Goal: Transaction & Acquisition: Purchase product/service

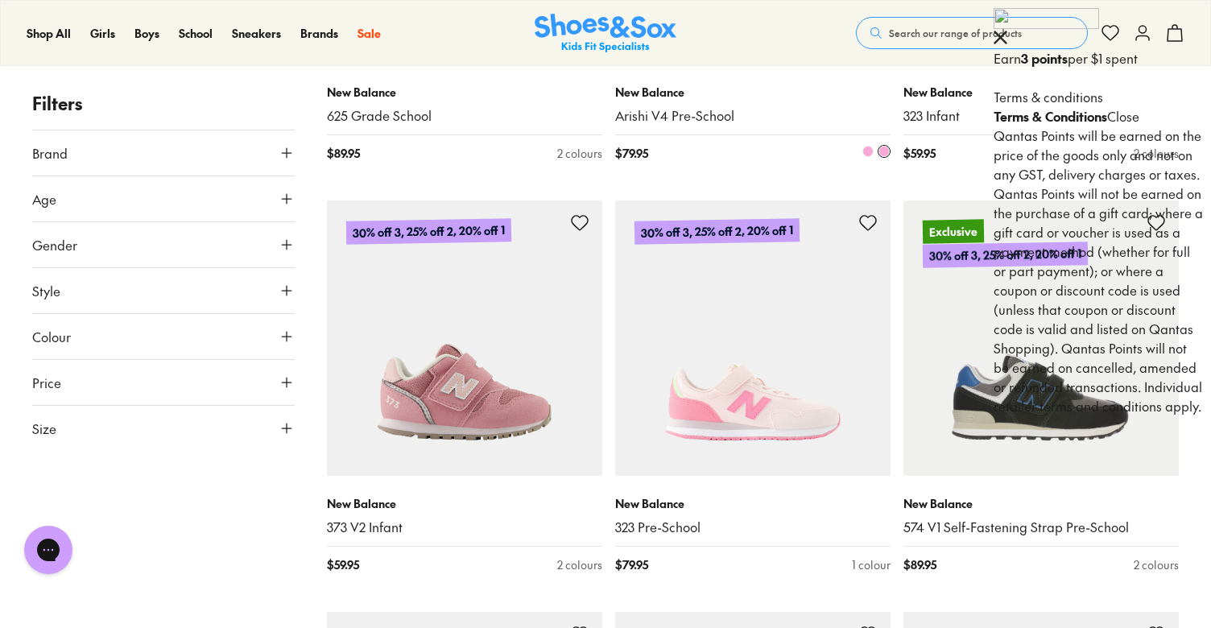
scroll to position [1772, 0]
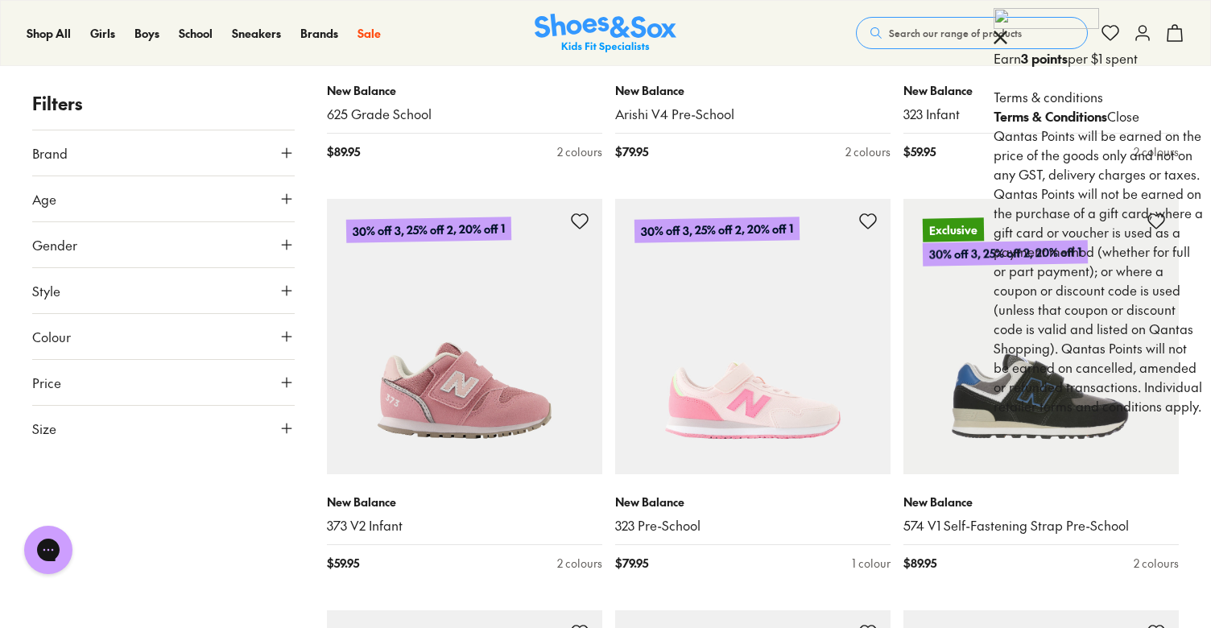
click at [138, 430] on button "Size" at bounding box center [163, 428] width 262 height 45
click at [217, 473] on button "US" at bounding box center [248, 476] width 85 height 30
click at [173, 532] on button "07" at bounding box center [174, 538] width 52 height 39
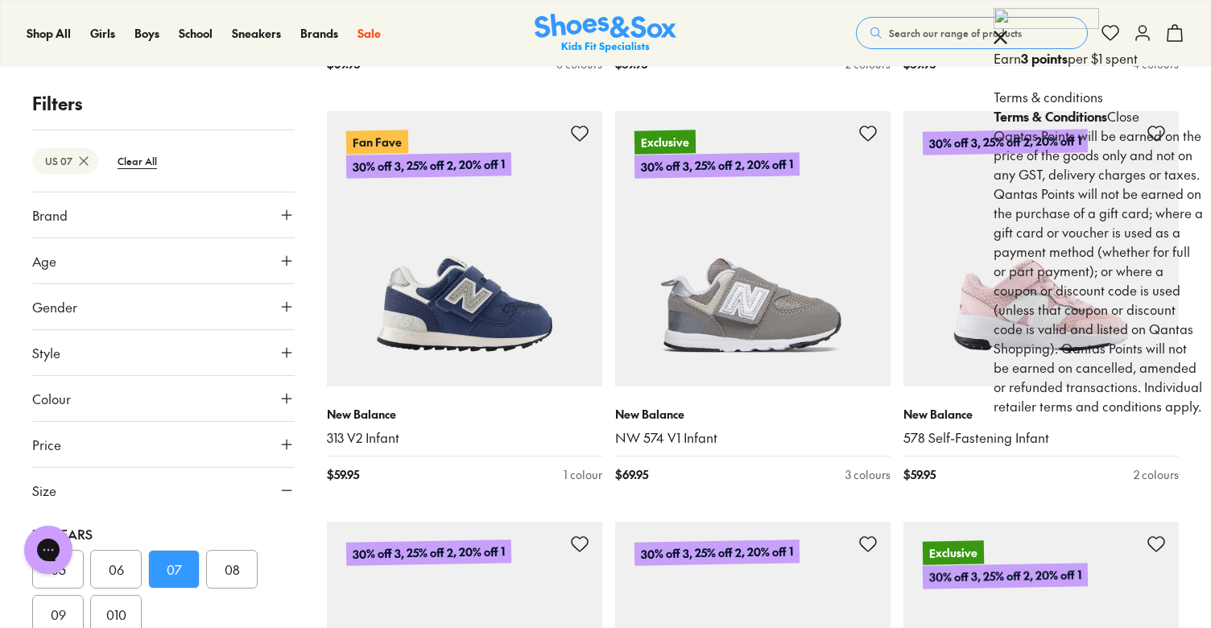
scroll to position [2688, 0]
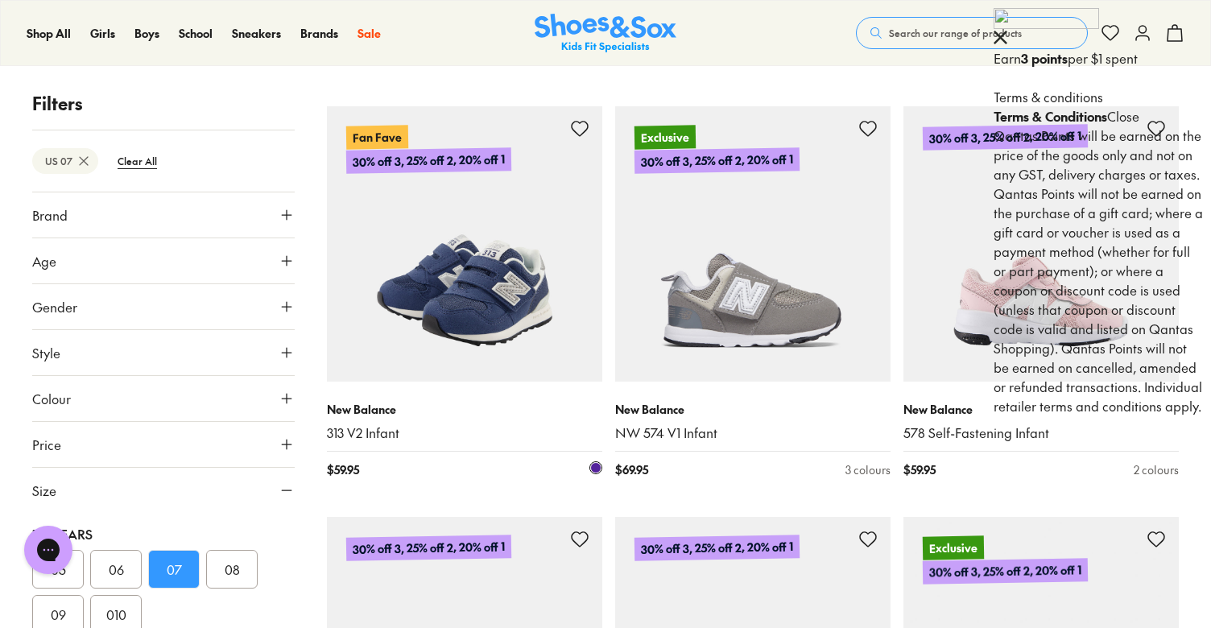
click at [512, 476] on div "New Balance 313 V2 Infant $ 59.95 1 colour" at bounding box center [464, 440] width 275 height 117
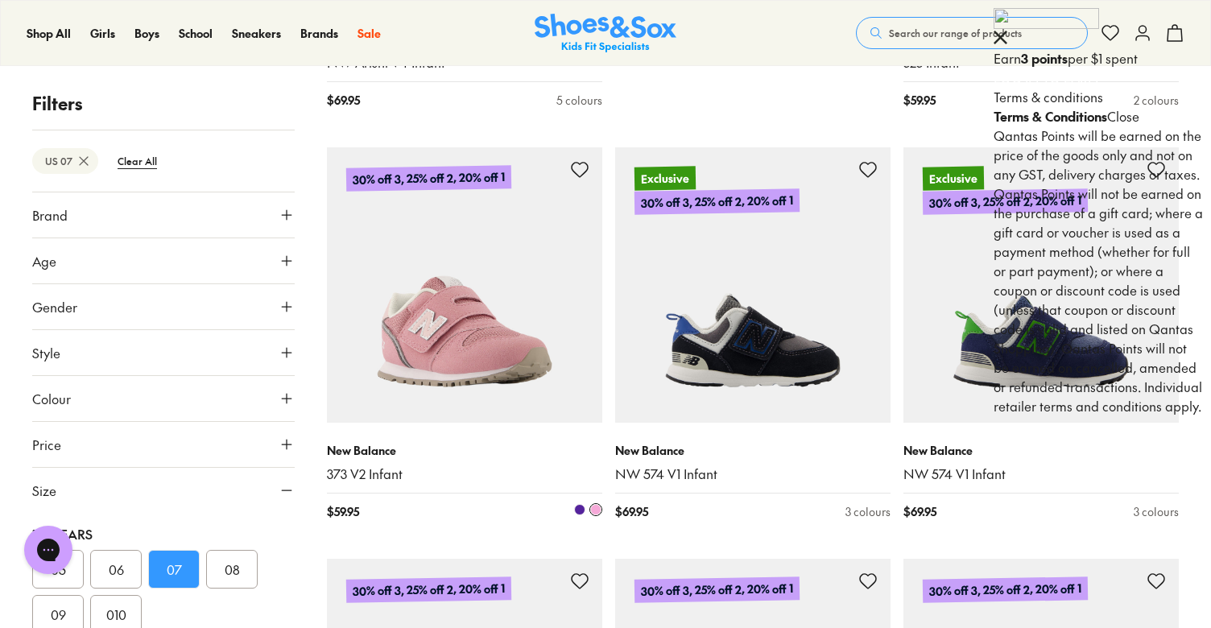
scroll to position [986, 0]
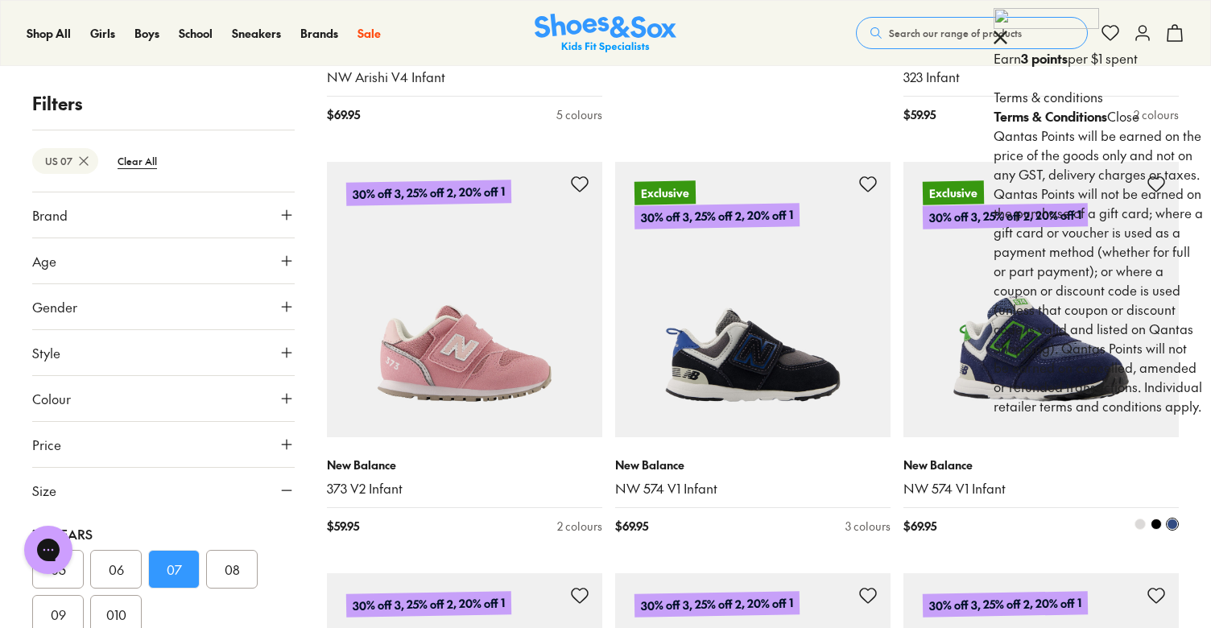
click at [1032, 374] on img at bounding box center [1040, 299] width 275 height 275
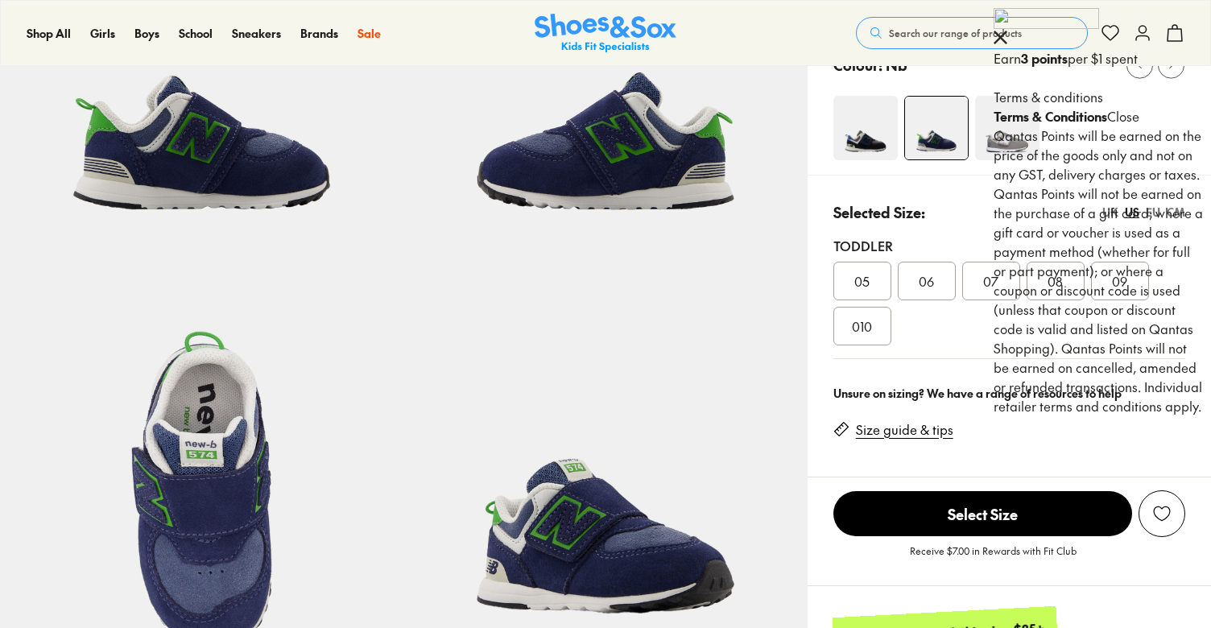
select select "*"
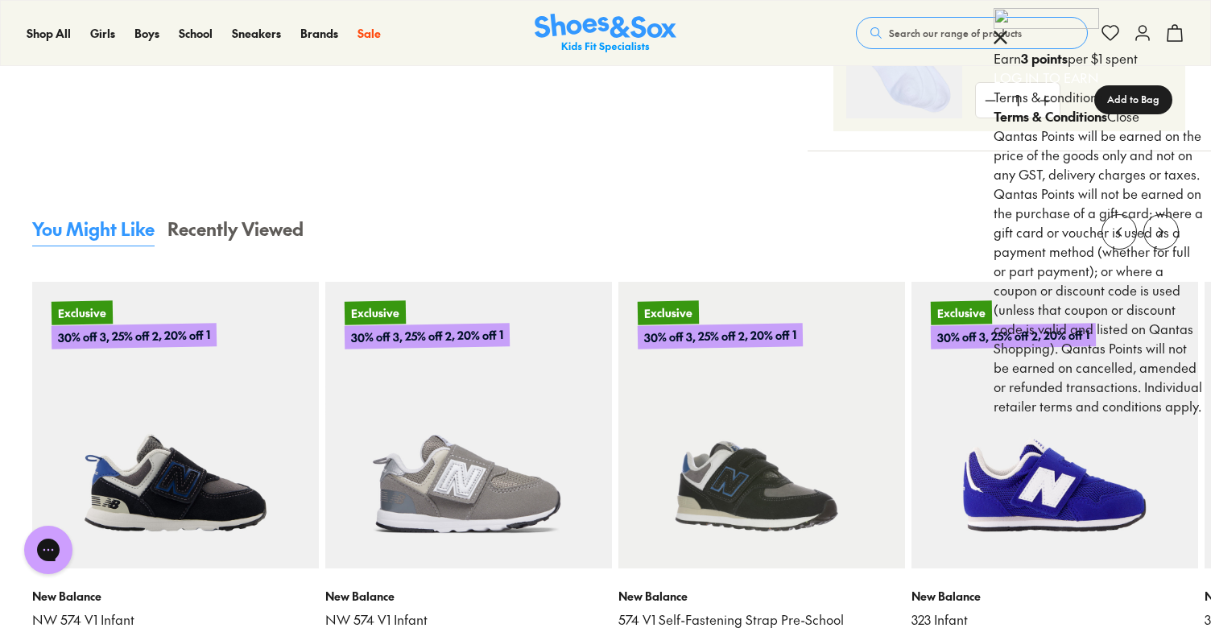
scroll to position [1387, 1]
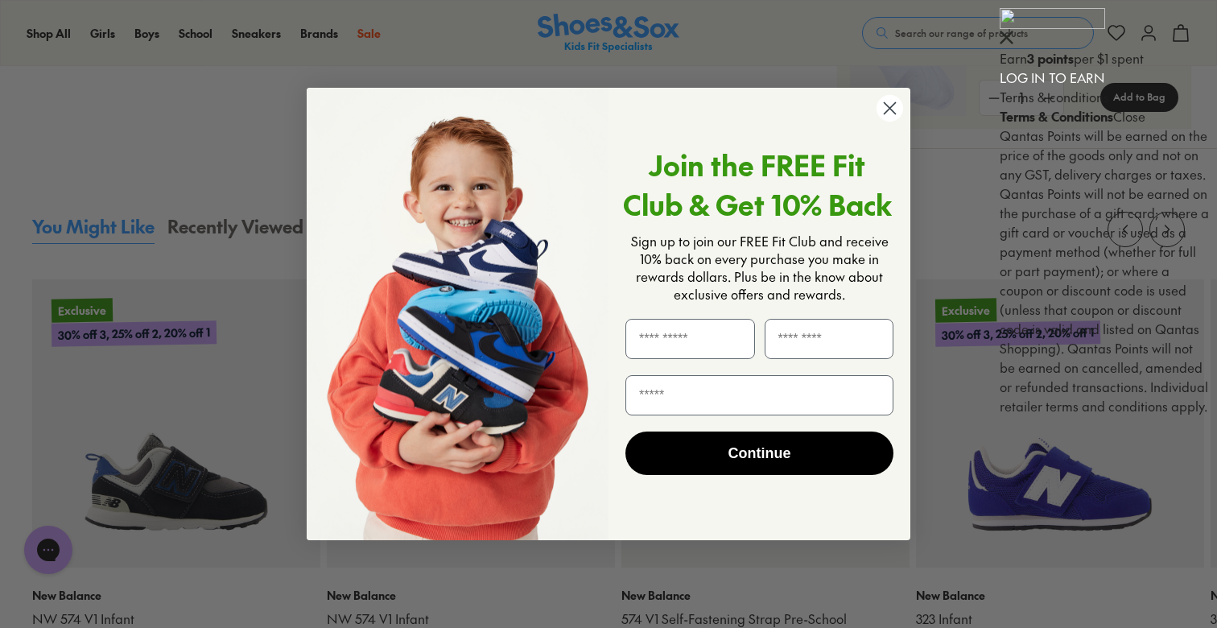
click at [887, 113] on circle "Close dialog" at bounding box center [890, 108] width 27 height 27
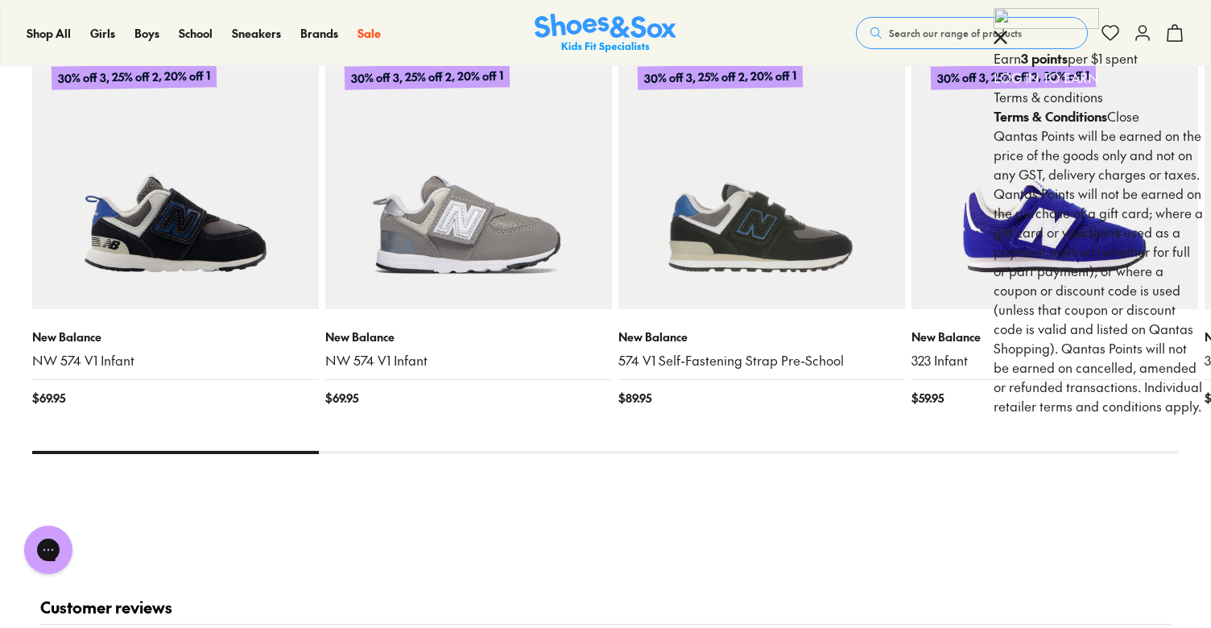
scroll to position [1641, 0]
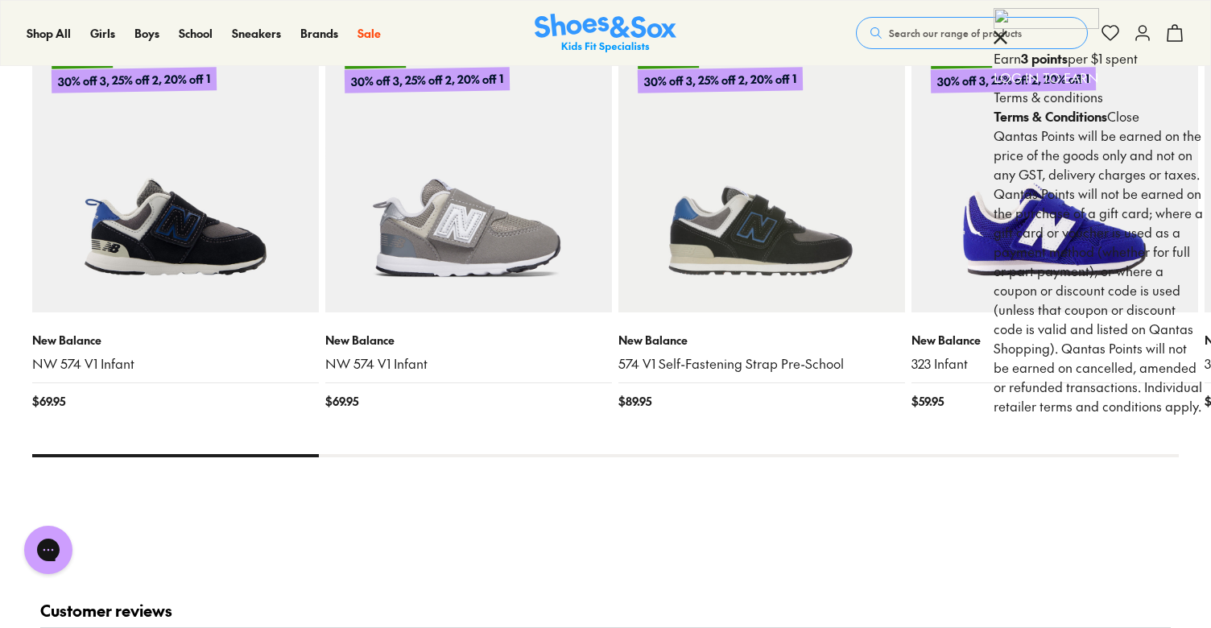
drag, startPoint x: 243, startPoint y: 440, endPoint x: 432, endPoint y: 431, distance: 189.5
click at [432, 431] on x-flickity "Exclusive 30% off 3, 25% off 2, 20% off 1 New Balance NW 574 V1 Infant $ 69.95 …" at bounding box center [605, 207] width 1147 height 499
click at [597, 444] on div "You Might Like Recently Viewed Exclusive 30% off 3, 25% off 2, 20% off 1 New Ba…" at bounding box center [605, 239] width 1147 height 556
drag, startPoint x: 236, startPoint y: 438, endPoint x: 397, endPoint y: 444, distance: 161.1
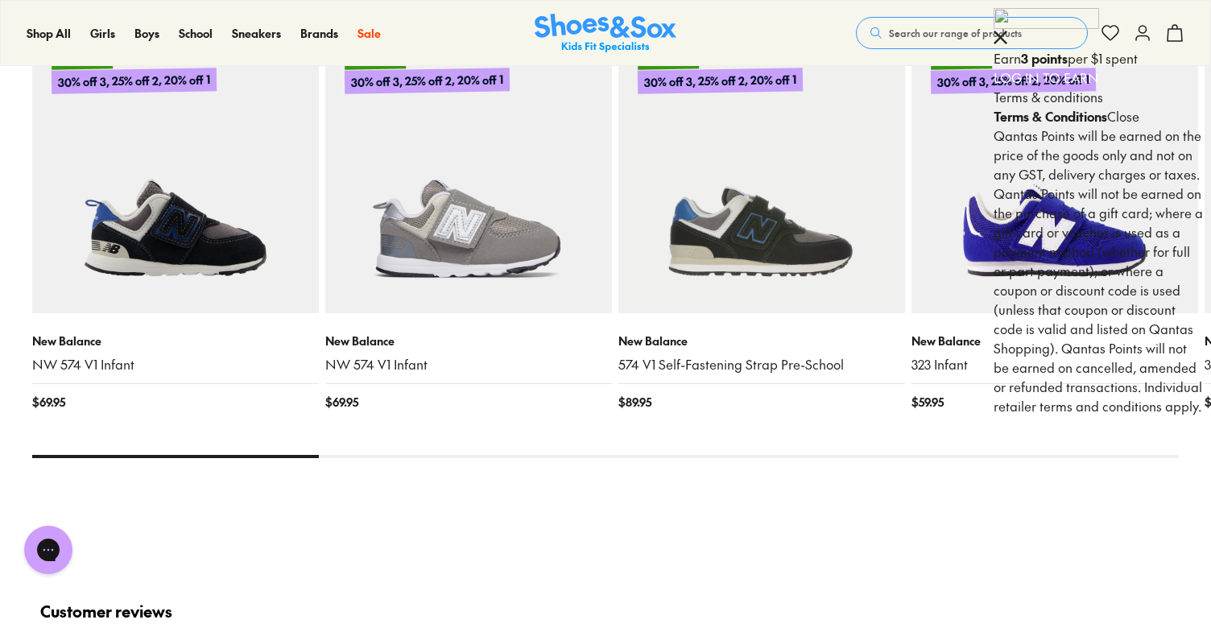
click at [397, 444] on div "You Might Like Recently Viewed Exclusive 30% off 3, 25% off 2, 20% off 1 New Ba…" at bounding box center [605, 239] width 1147 height 556
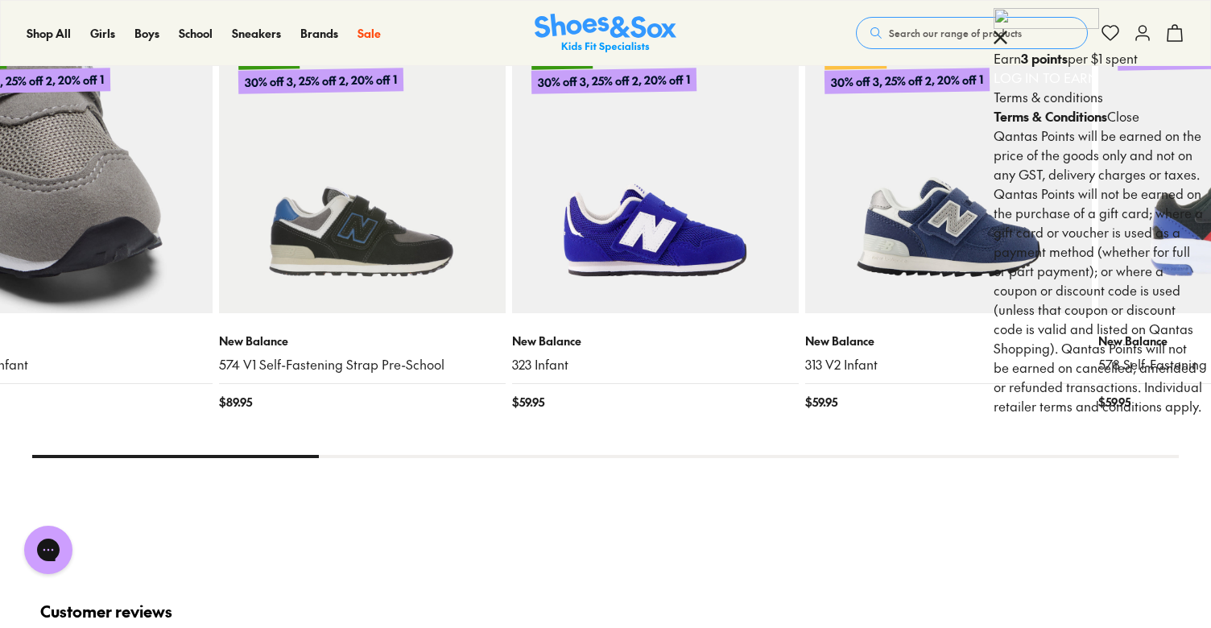
click at [62, 379] on div "Exclusive 30% off 3, 25% off 2, 20% off 1 New Balance NW 574 V1 Infant $ 69.95" at bounding box center [69, 228] width 287 height 403
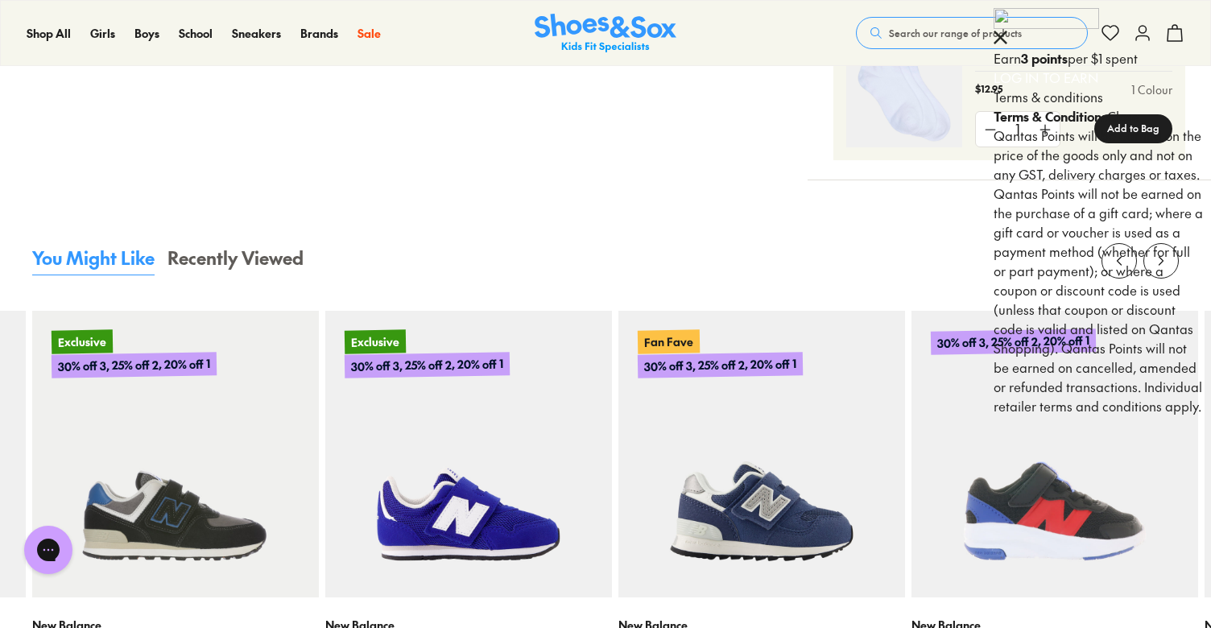
scroll to position [1485, 0]
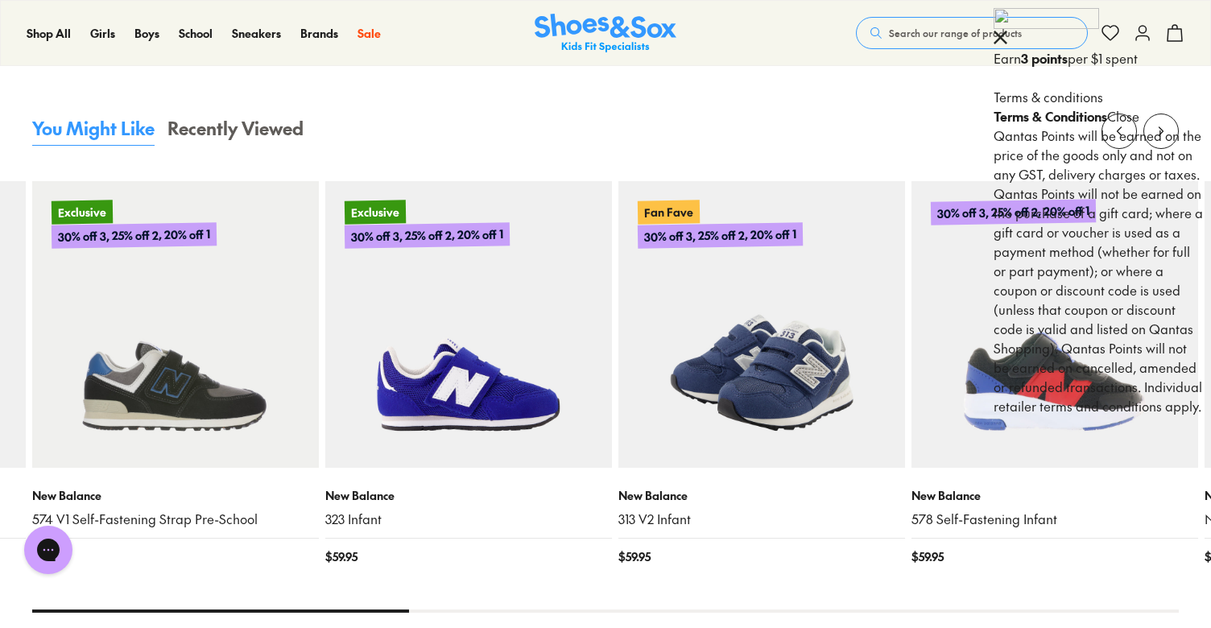
click at [746, 362] on img at bounding box center [761, 324] width 287 height 287
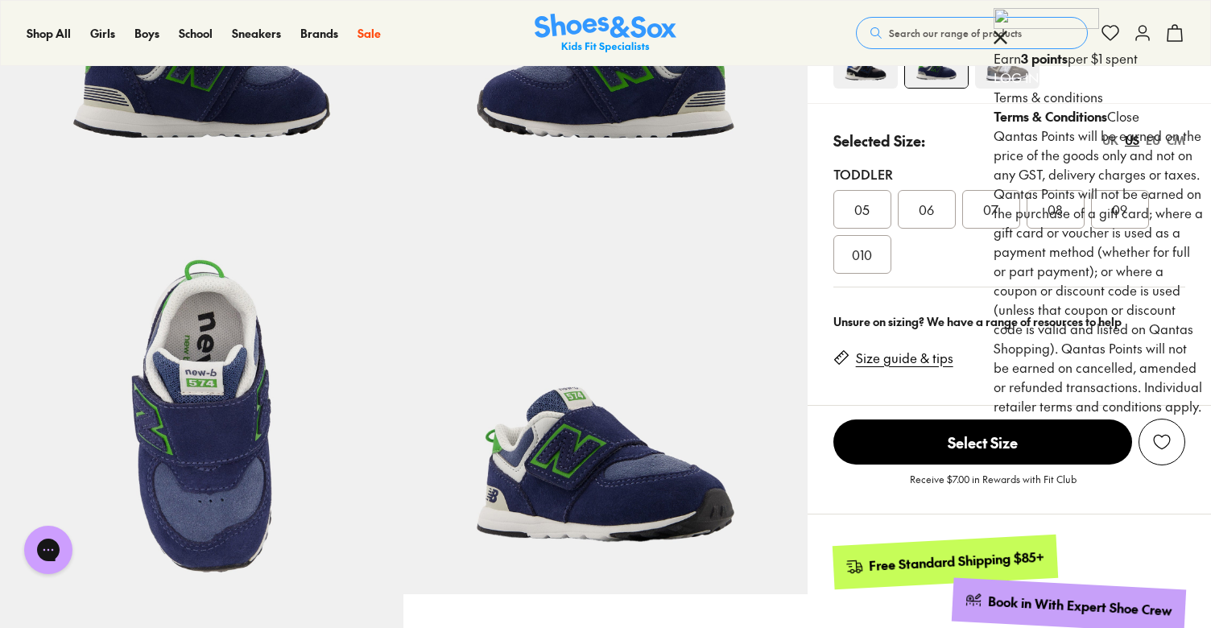
scroll to position [252, 0]
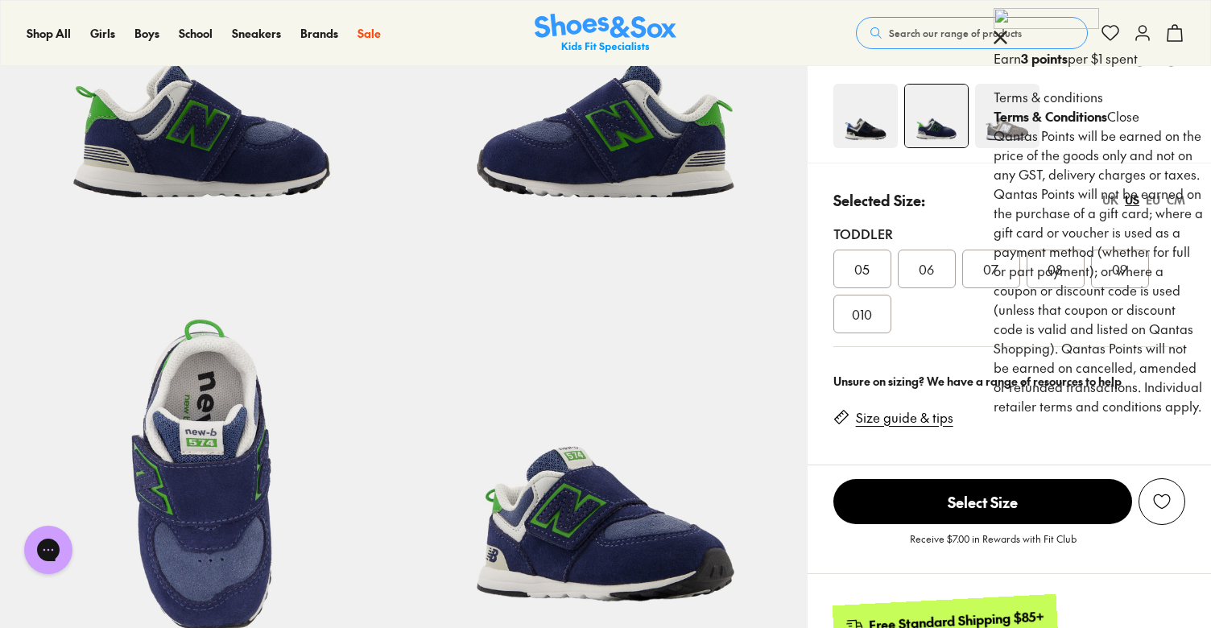
click at [993, 259] on span "07" at bounding box center [990, 268] width 15 height 19
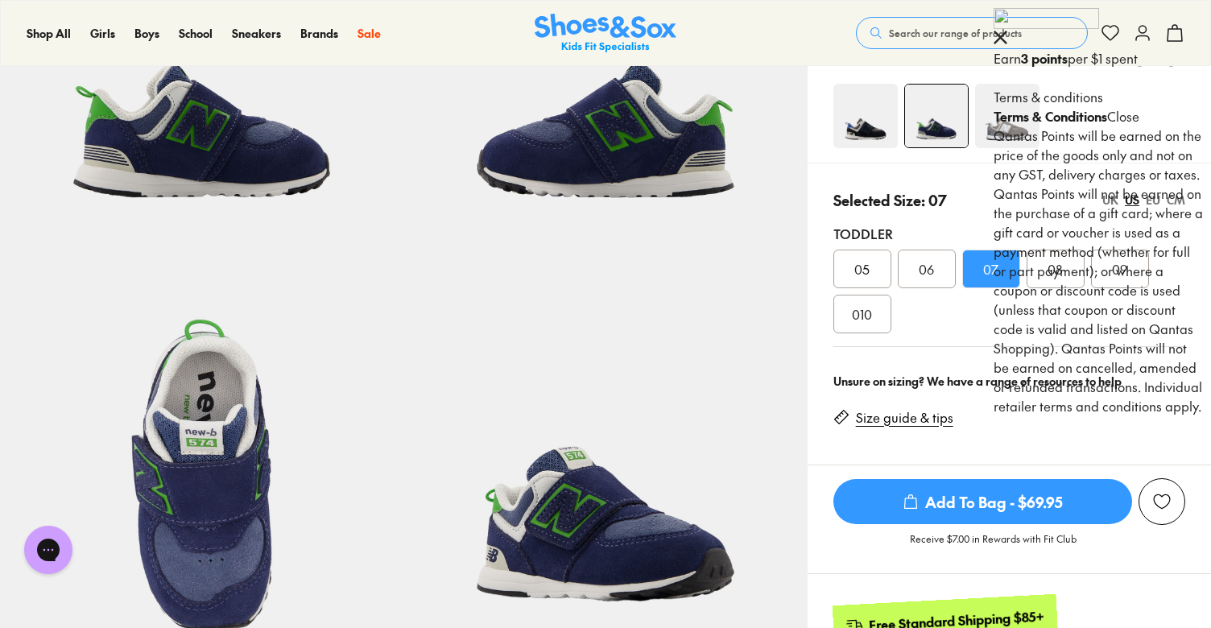
click at [963, 506] on span "Add To Bag - $69.95" at bounding box center [982, 501] width 299 height 45
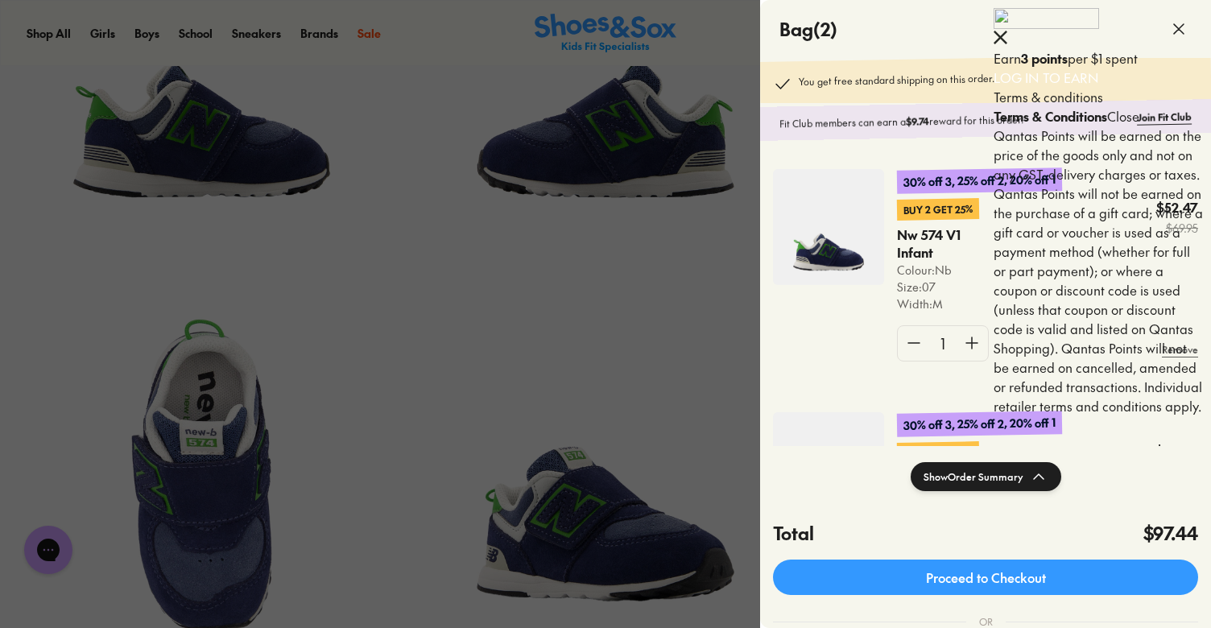
click at [1007, 31] on icon at bounding box center [1001, 38] width 14 height 14
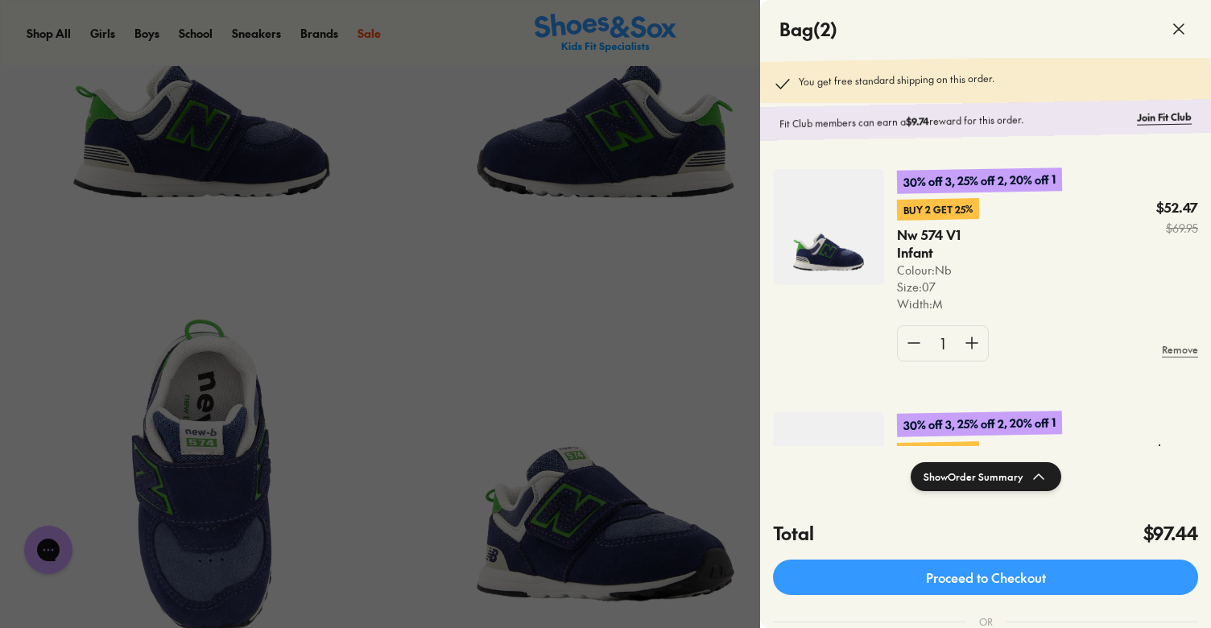
click at [1176, 30] on icon at bounding box center [1178, 28] width 19 height 19
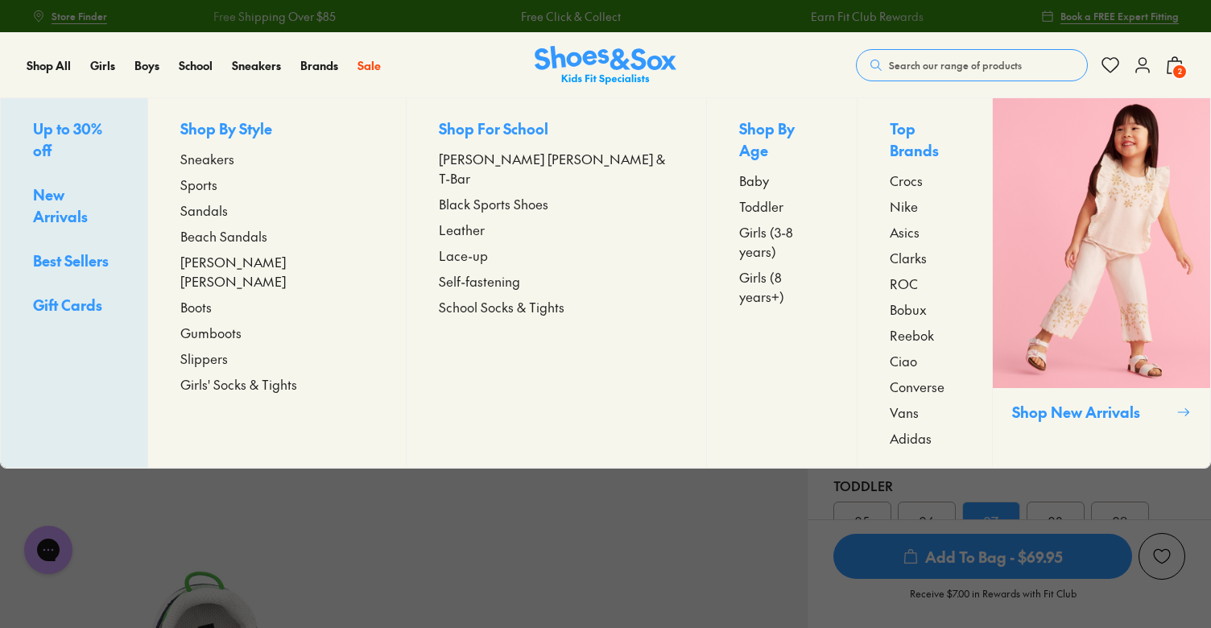
click at [90, 130] on span "Up to 30% off" at bounding box center [67, 139] width 69 height 42
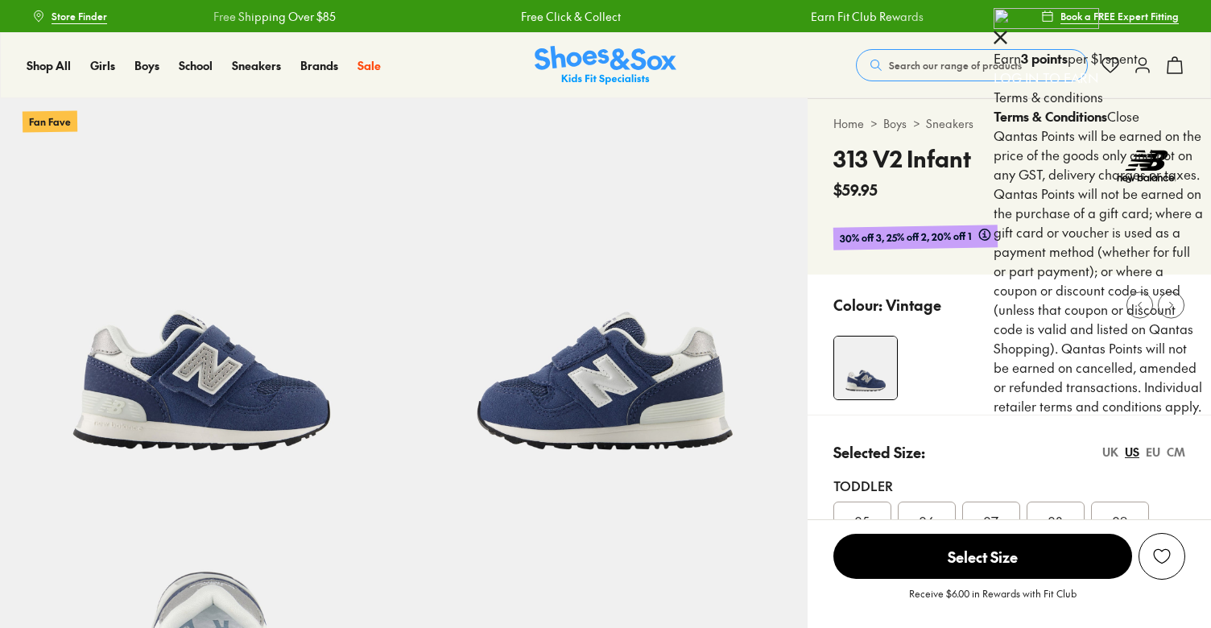
select select "*"
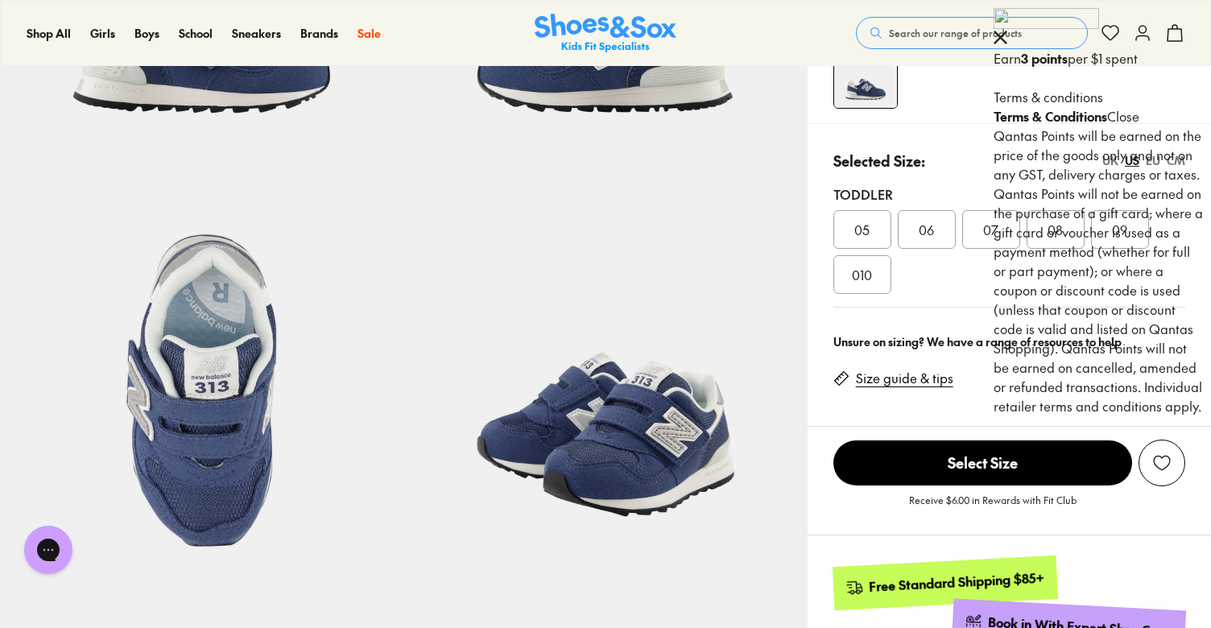
scroll to position [337, 0]
click at [972, 227] on div "07" at bounding box center [991, 229] width 58 height 39
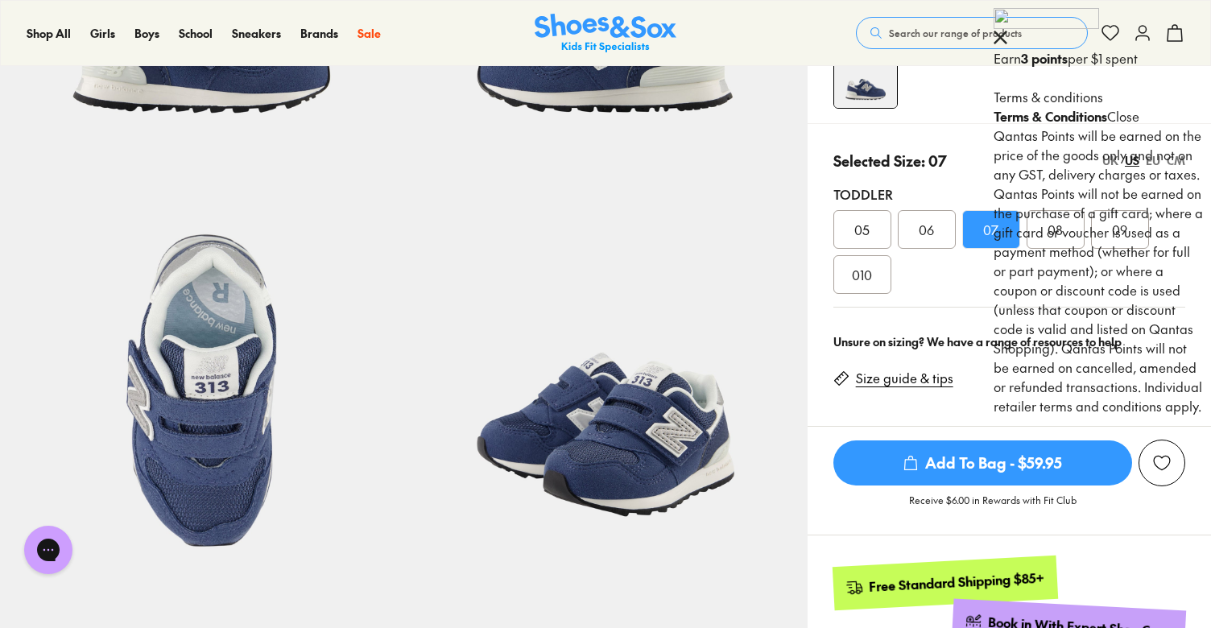
click at [969, 465] on span "Add To Bag - $59.95" at bounding box center [982, 462] width 299 height 45
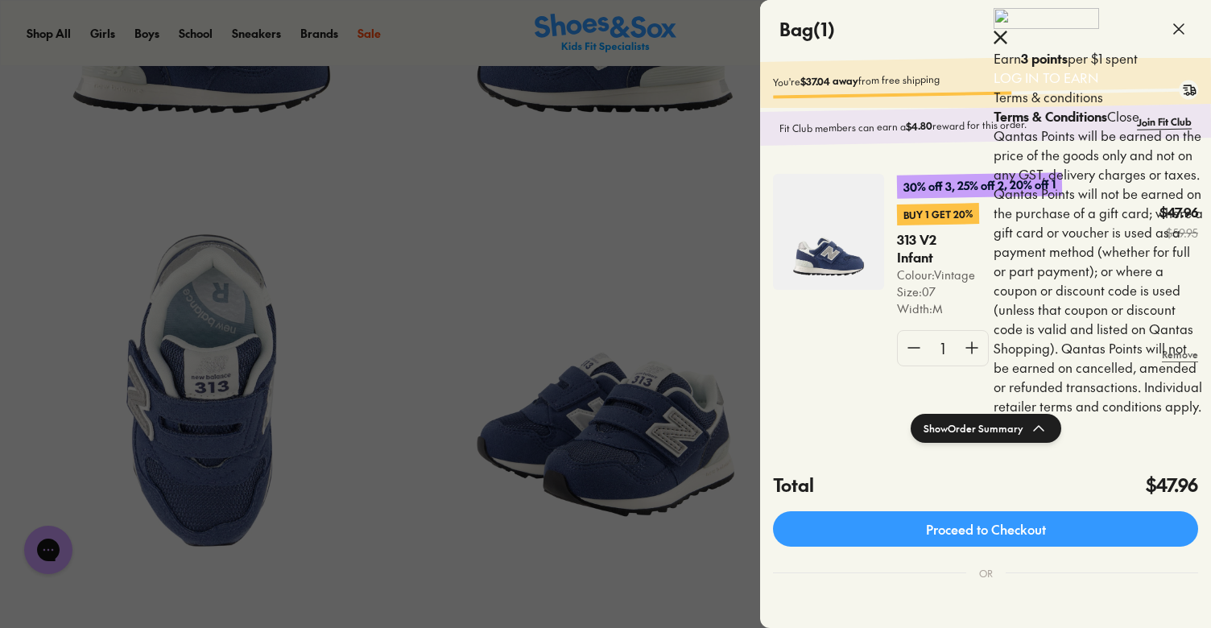
click at [1007, 31] on icon at bounding box center [1001, 38] width 14 height 14
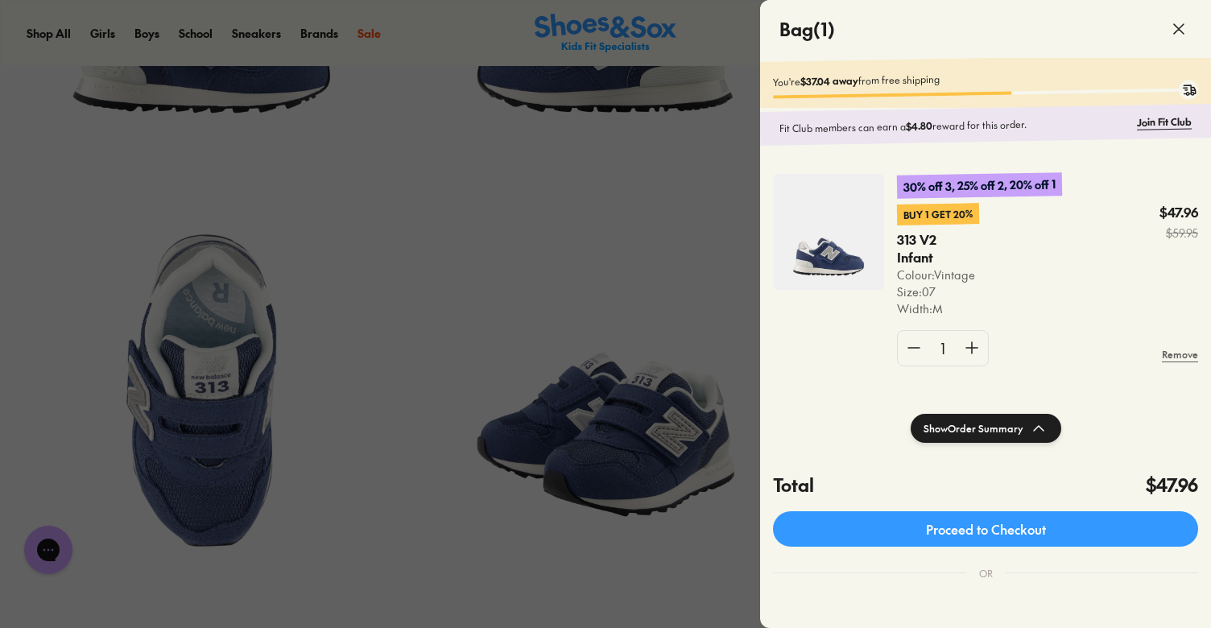
click at [1179, 31] on icon at bounding box center [1178, 28] width 19 height 19
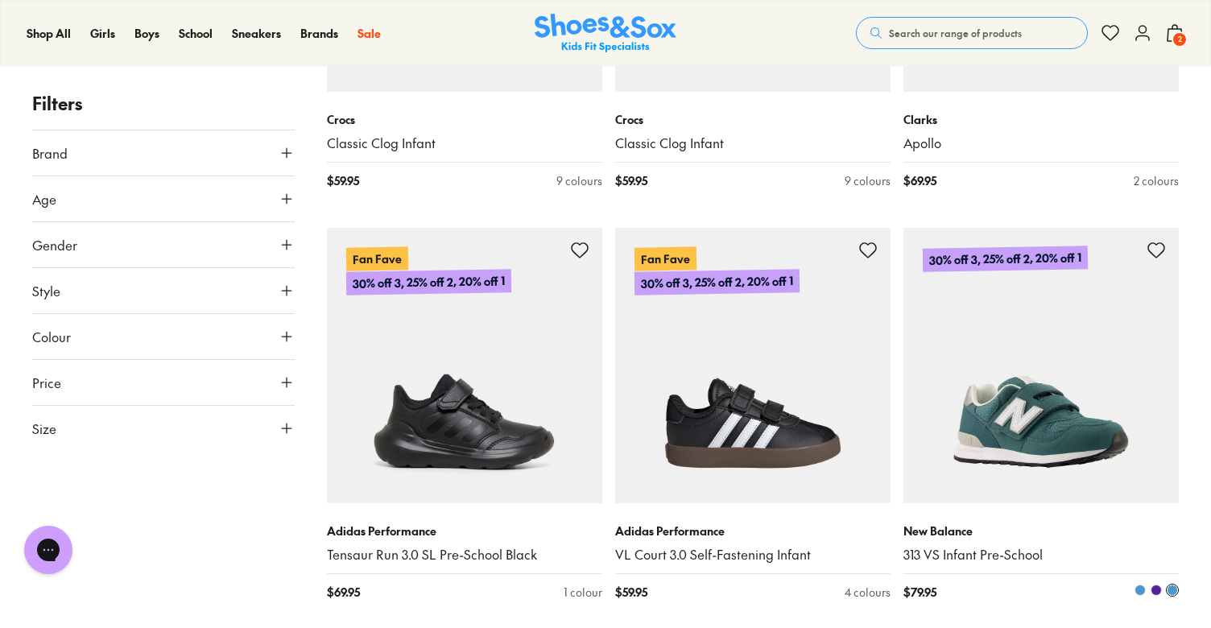
scroll to position [3868, 0]
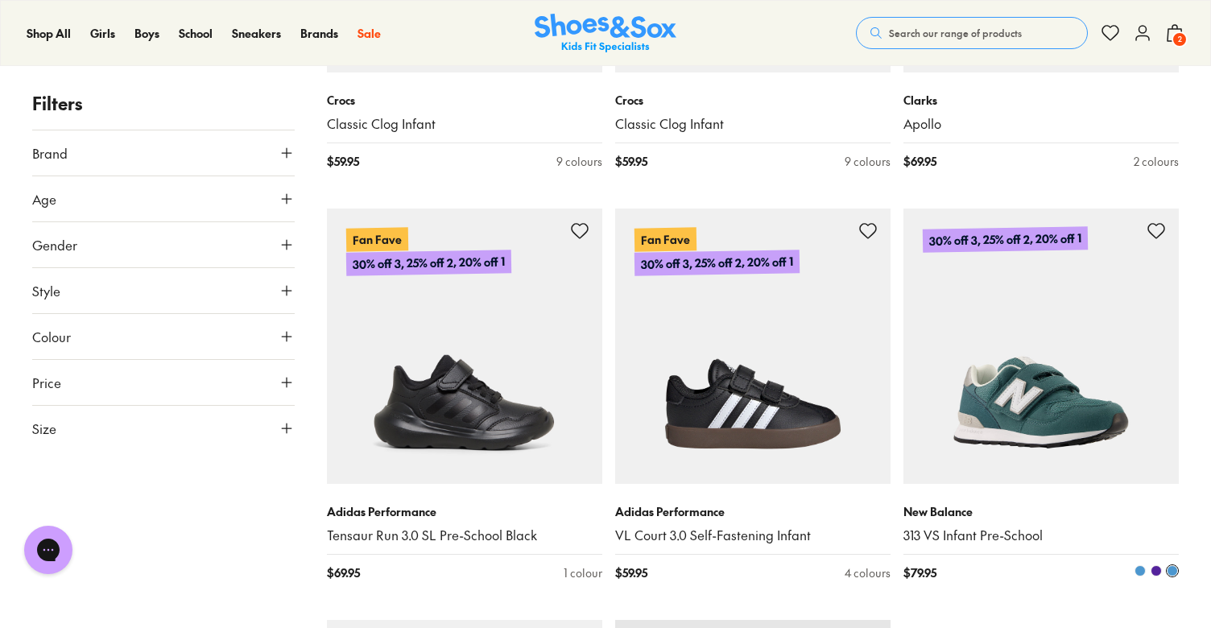
click at [1043, 405] on img at bounding box center [1040, 346] width 275 height 275
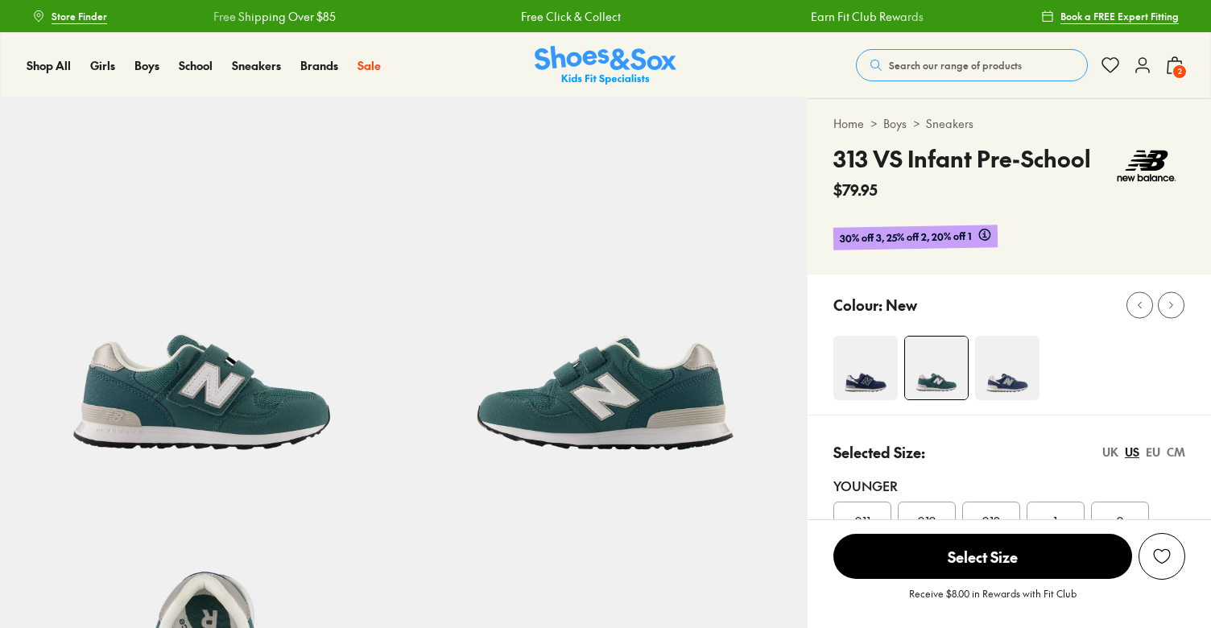
select select "*"
click at [857, 357] on img at bounding box center [865, 368] width 64 height 64
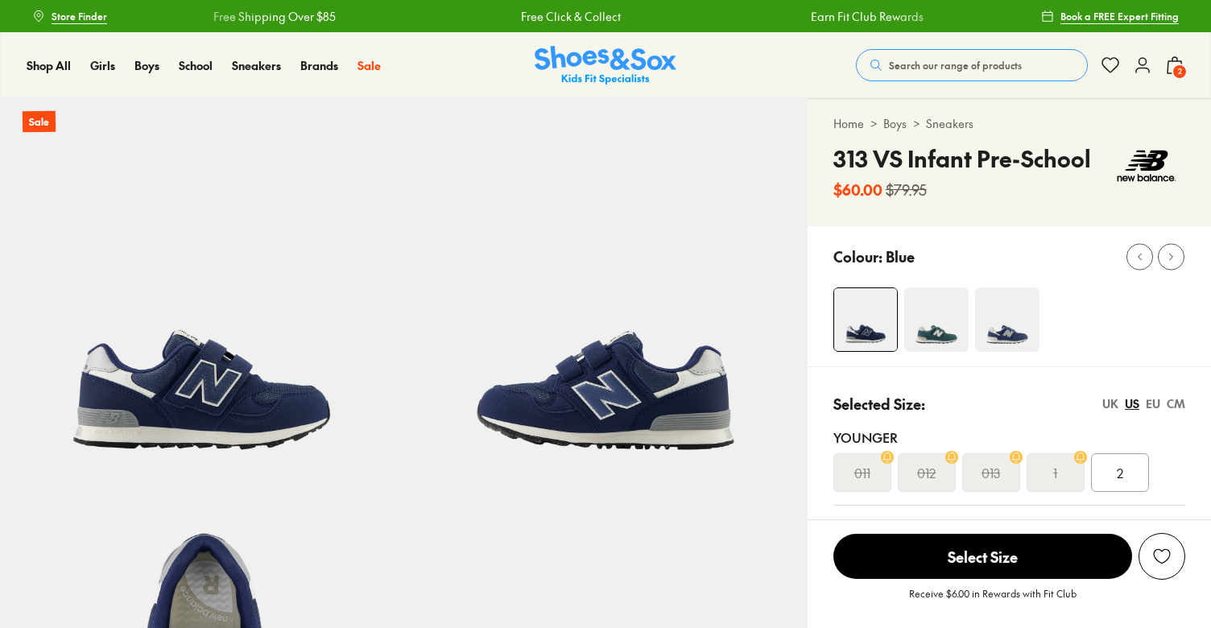
select select "*"
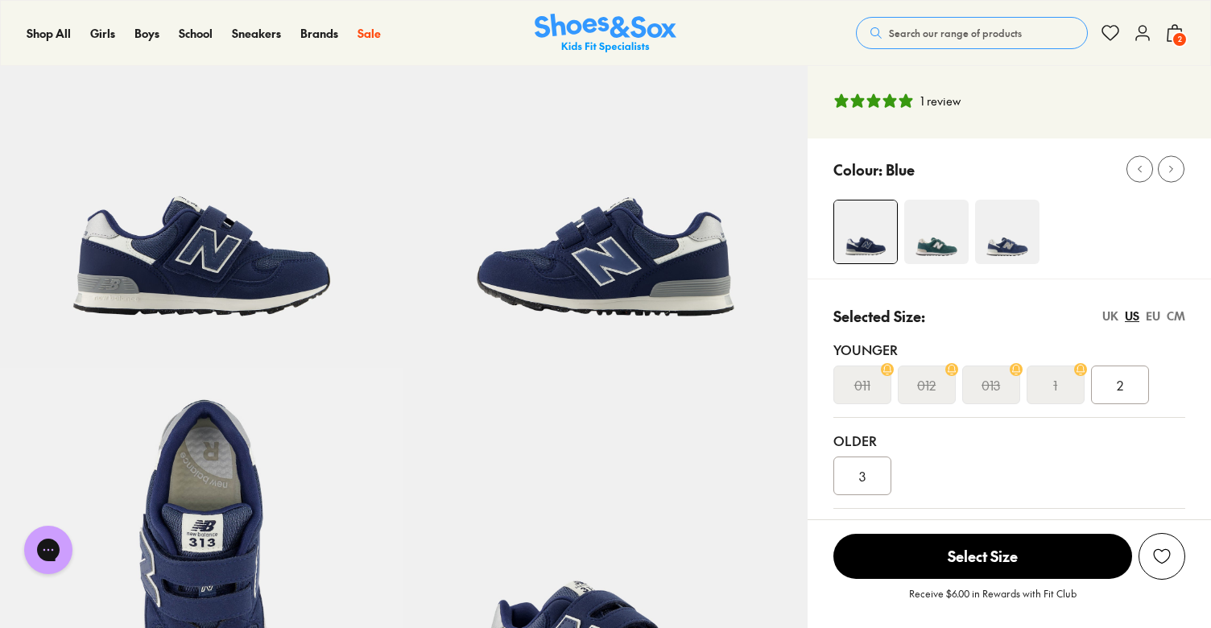
scroll to position [125, 0]
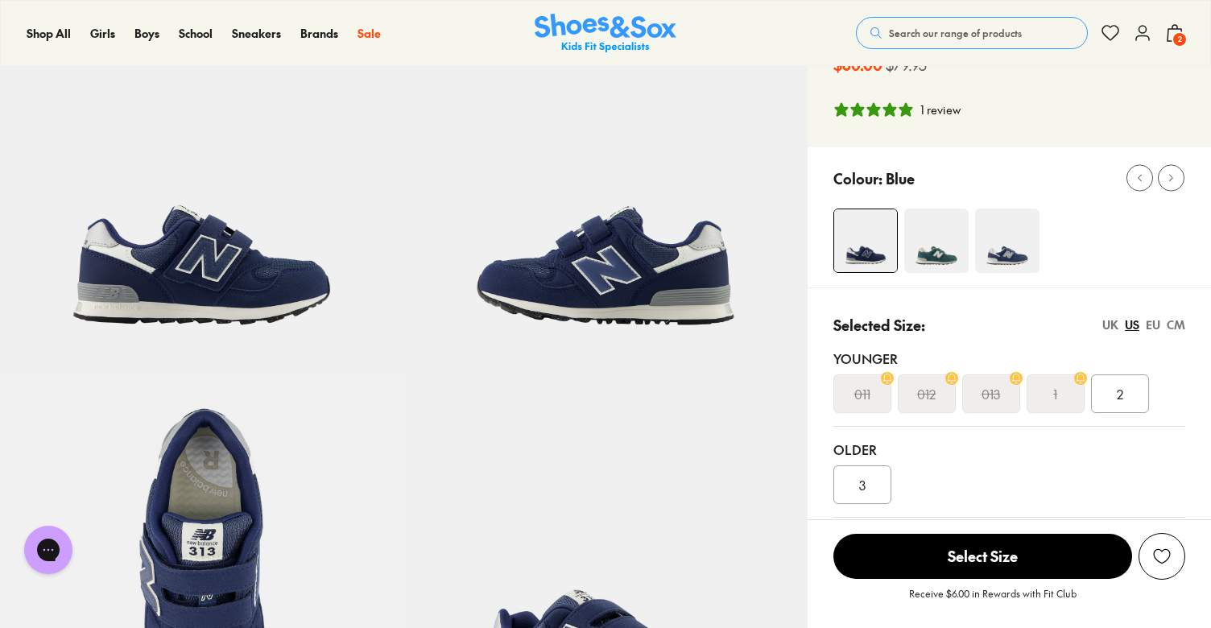
click at [937, 260] on img at bounding box center [936, 241] width 64 height 64
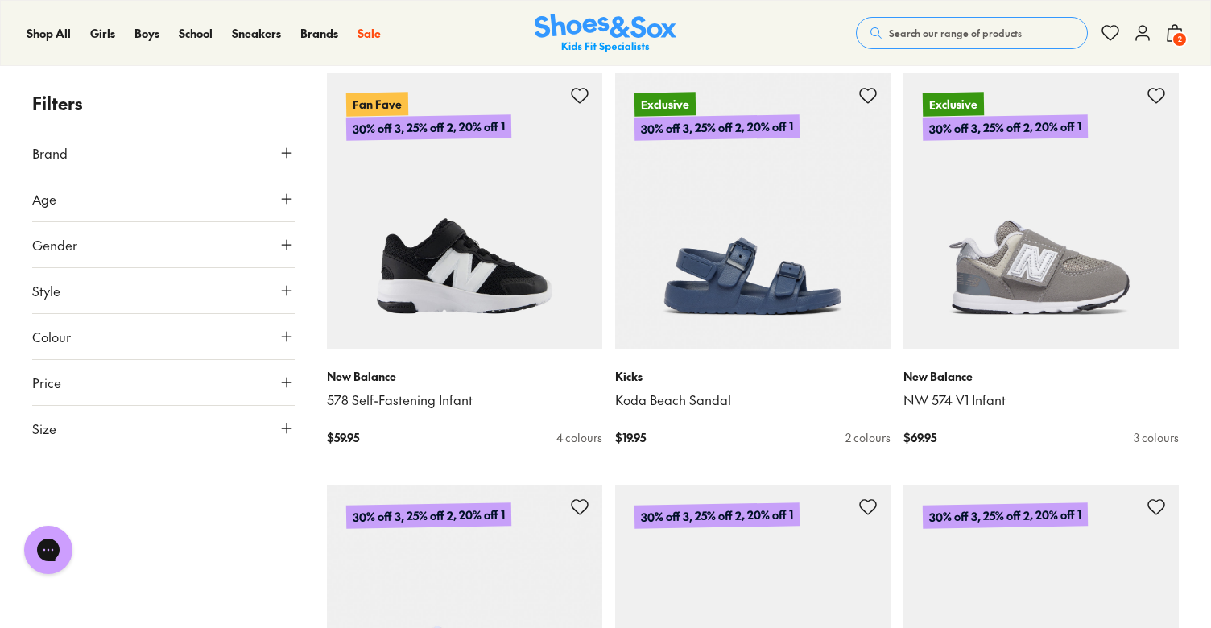
scroll to position [4827, 0]
click at [155, 432] on button "Size" at bounding box center [163, 428] width 262 height 45
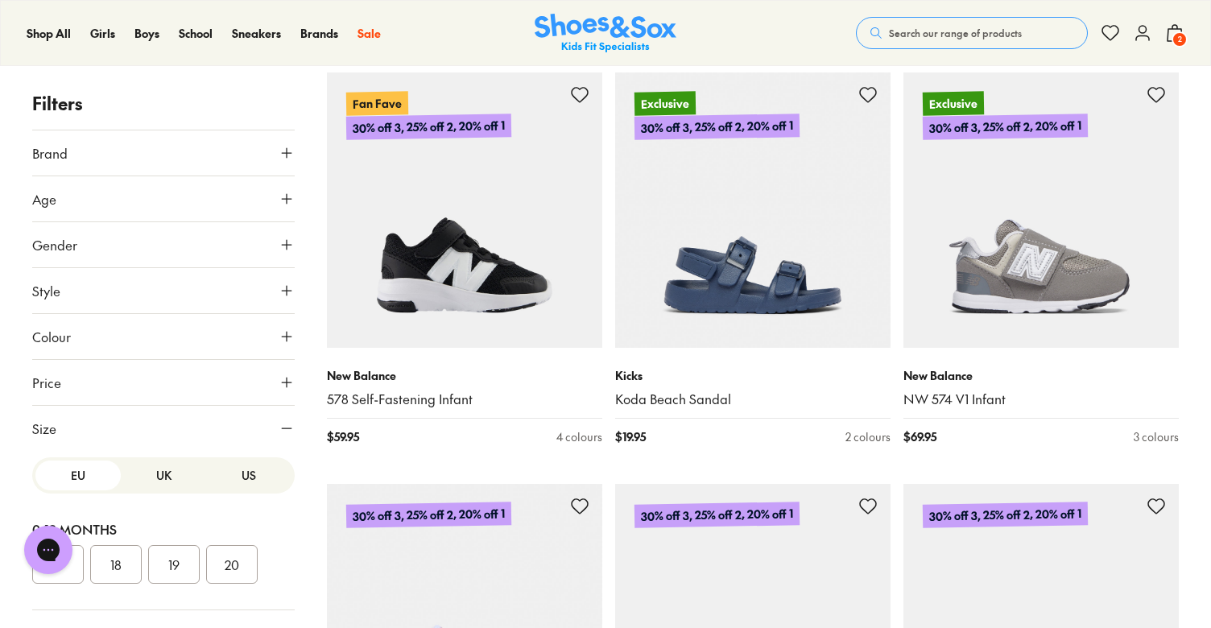
scroll to position [-1, 0]
click at [221, 502] on div "0-12 Months 17 18 19 20" at bounding box center [163, 552] width 262 height 117
click at [232, 477] on button "US" at bounding box center [248, 476] width 85 height 30
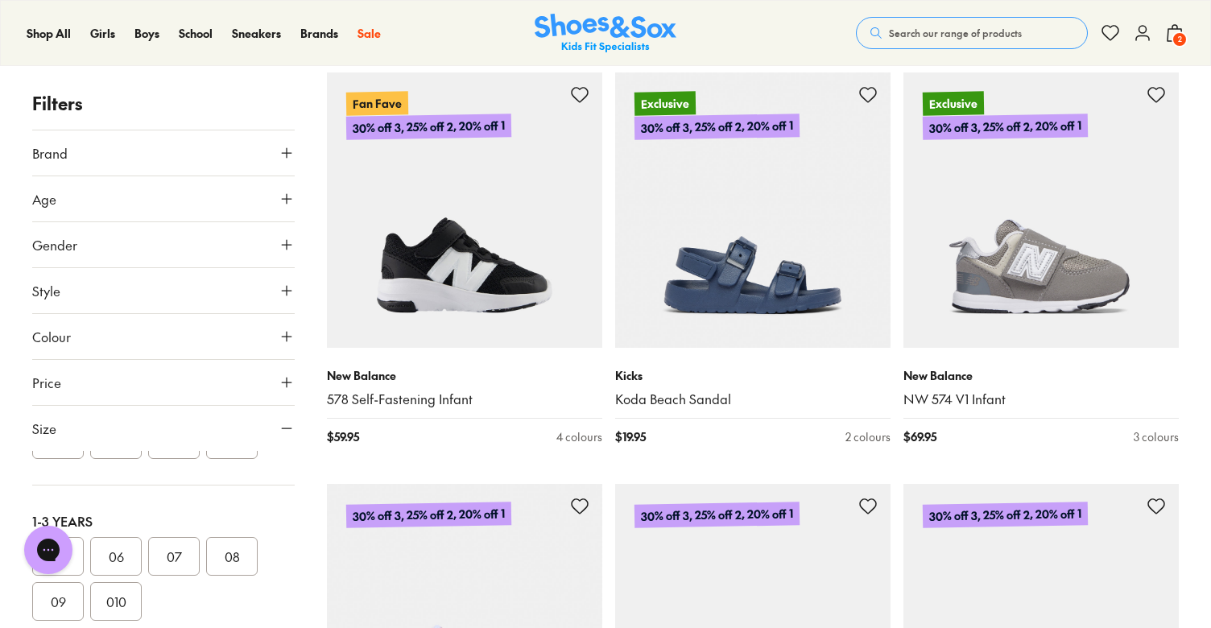
click at [183, 562] on button "07" at bounding box center [174, 556] width 52 height 39
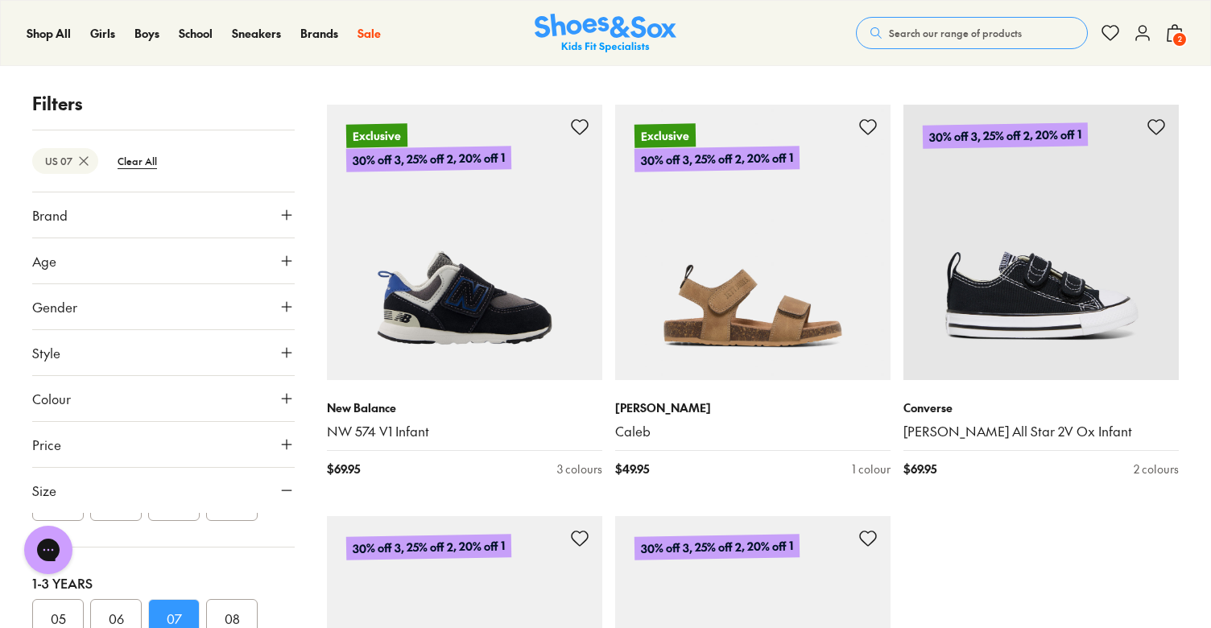
scroll to position [3968, 0]
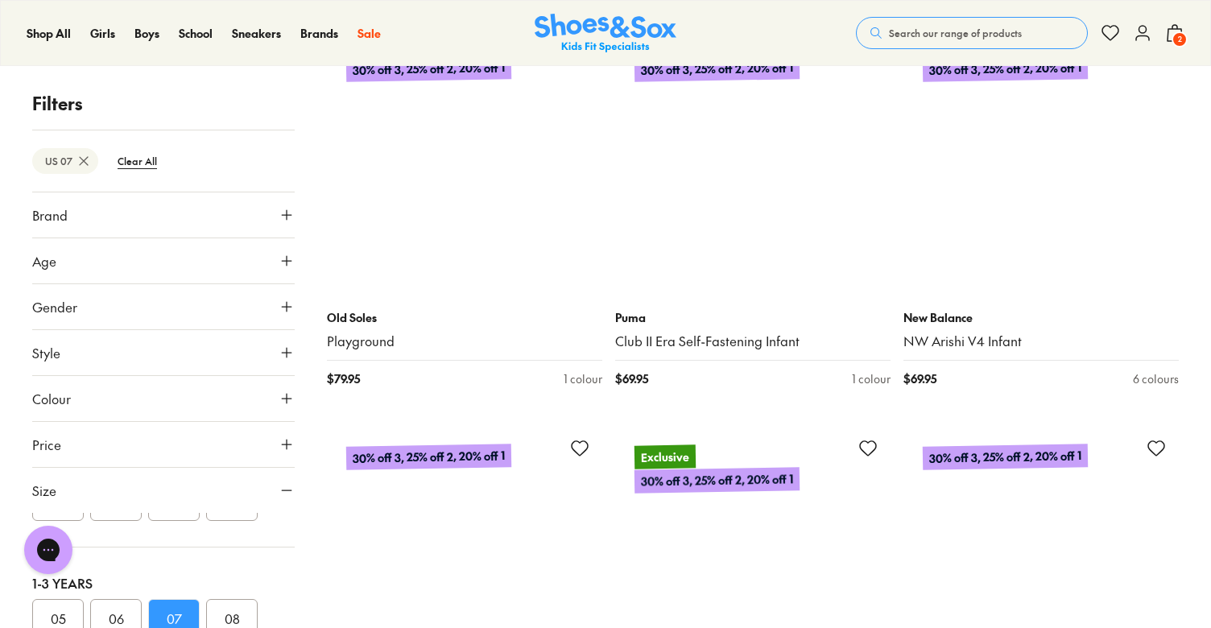
scroll to position [6105, 0]
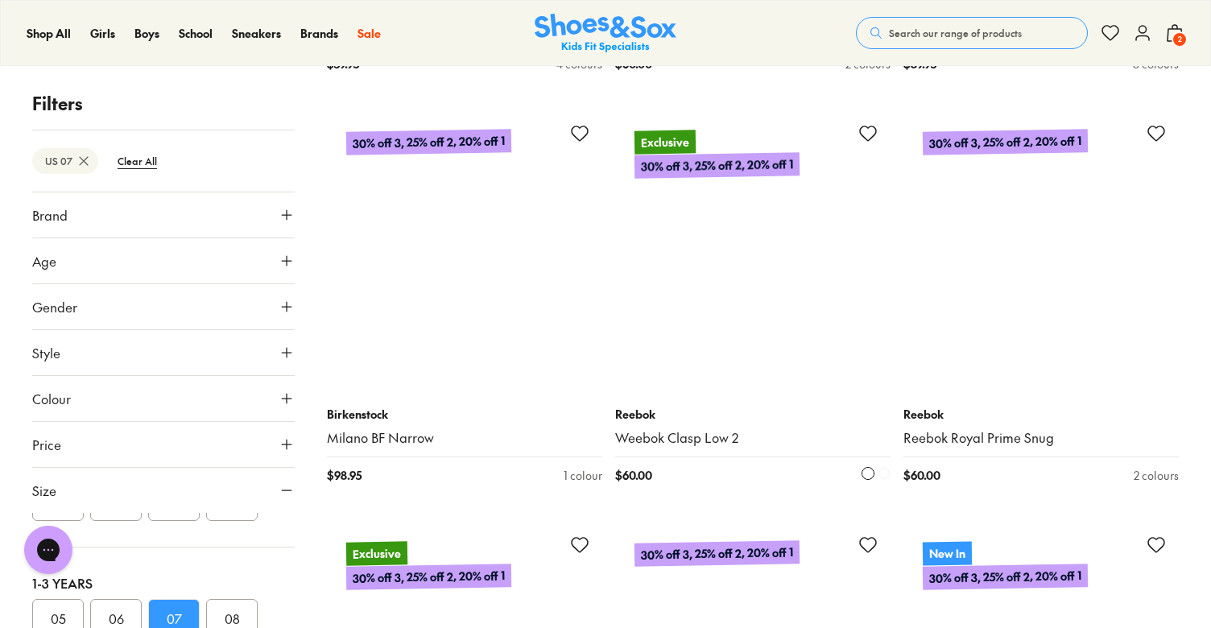
scroll to position [12588, 0]
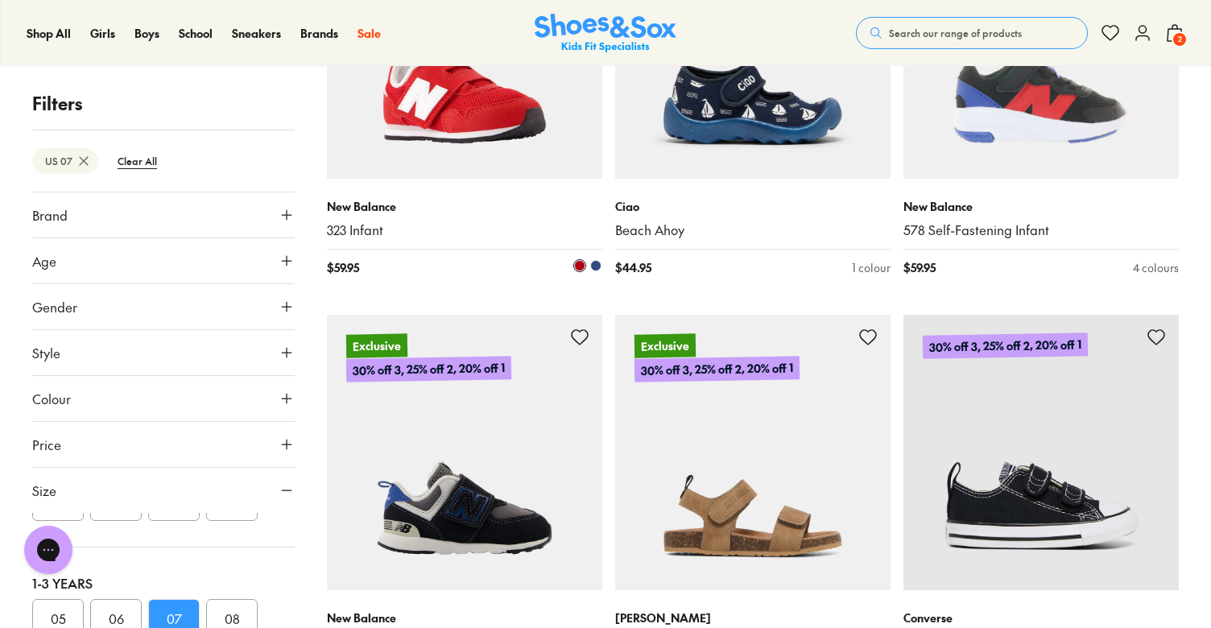
scroll to position [3704, 0]
